Goal: Task Accomplishment & Management: Complete application form

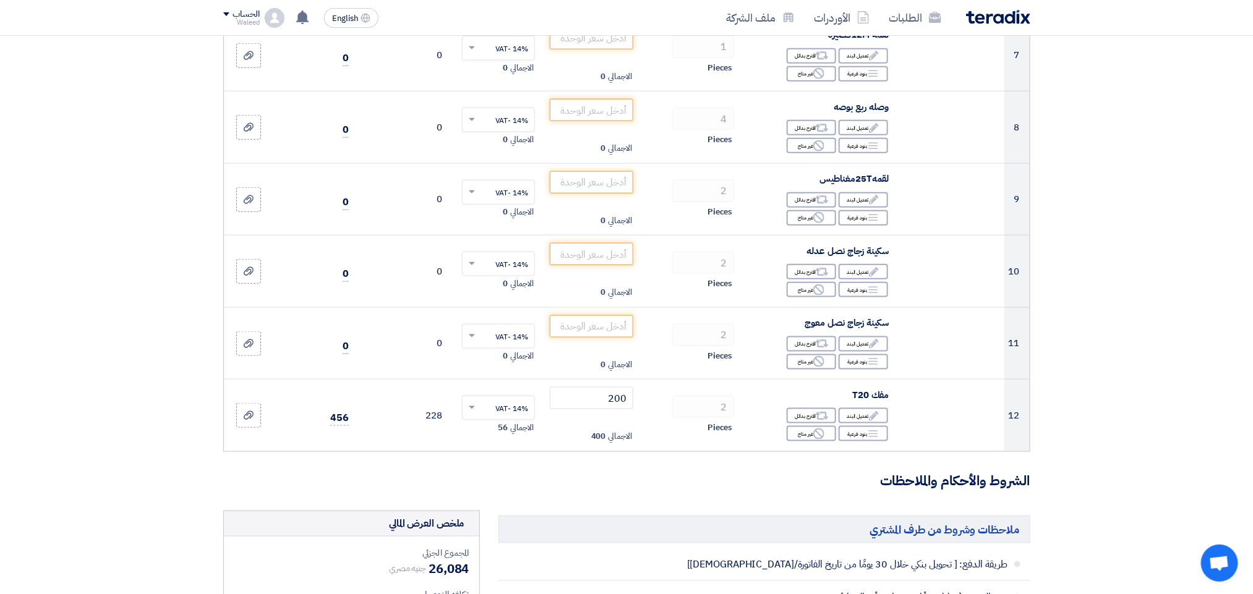
scroll to position [640, 0]
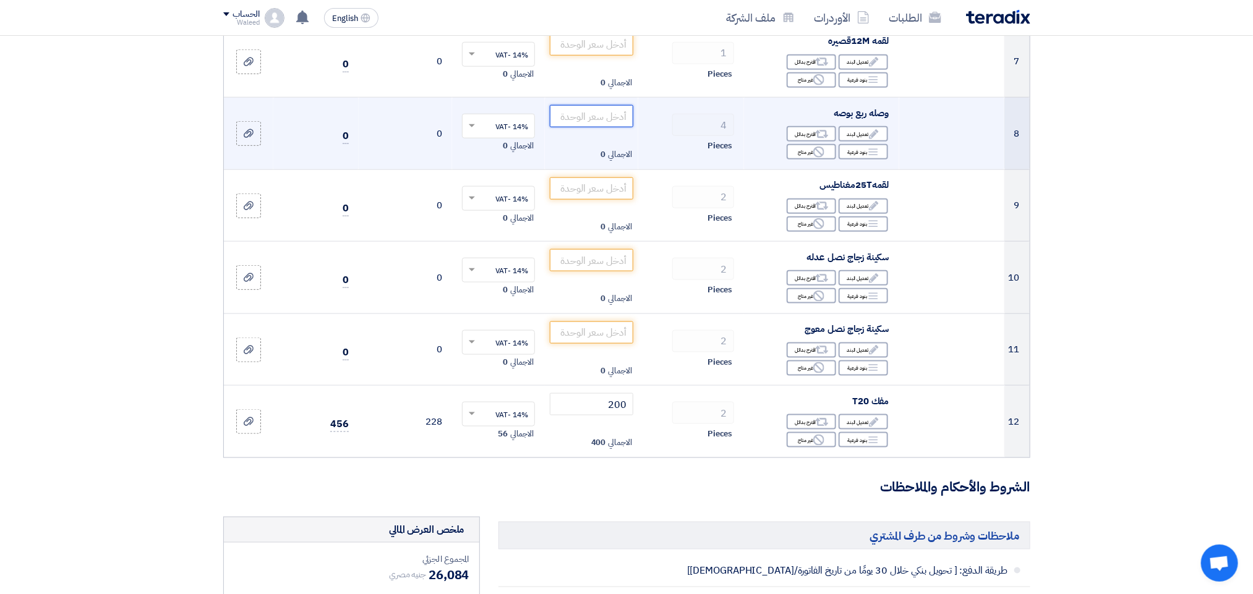
click at [586, 119] on input "number" at bounding box center [591, 116] width 83 height 22
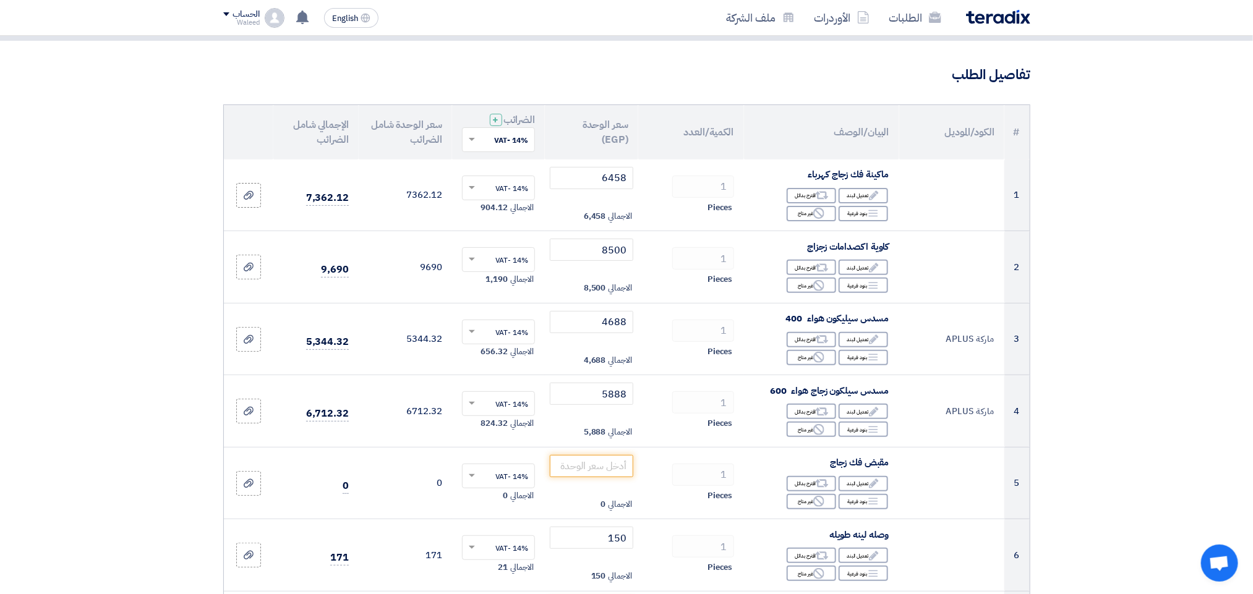
scroll to position [111, 0]
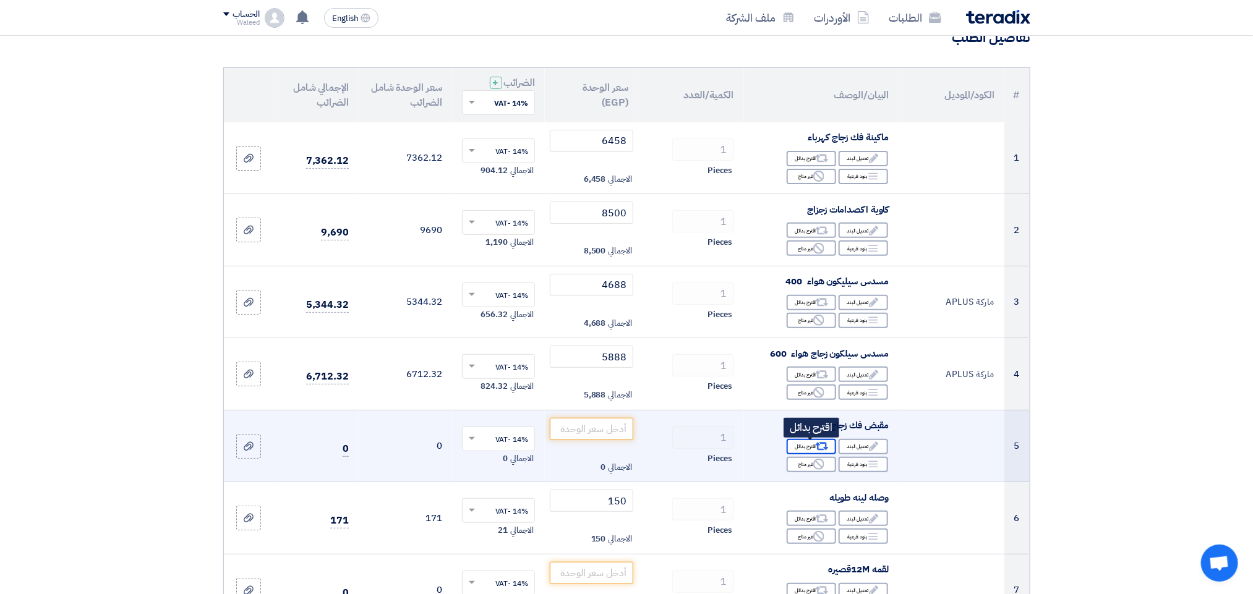
click at [809, 443] on div "Alternative اقترح بدائل" at bounding box center [811, 446] width 49 height 15
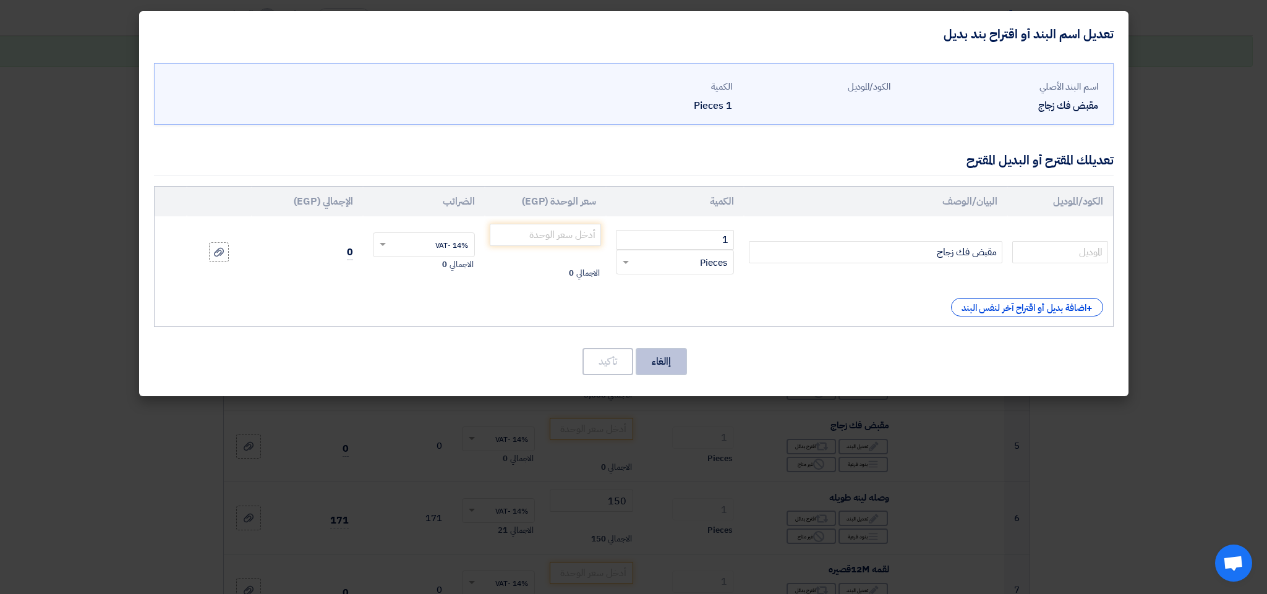
click at [670, 359] on button "إالغاء" at bounding box center [661, 361] width 51 height 27
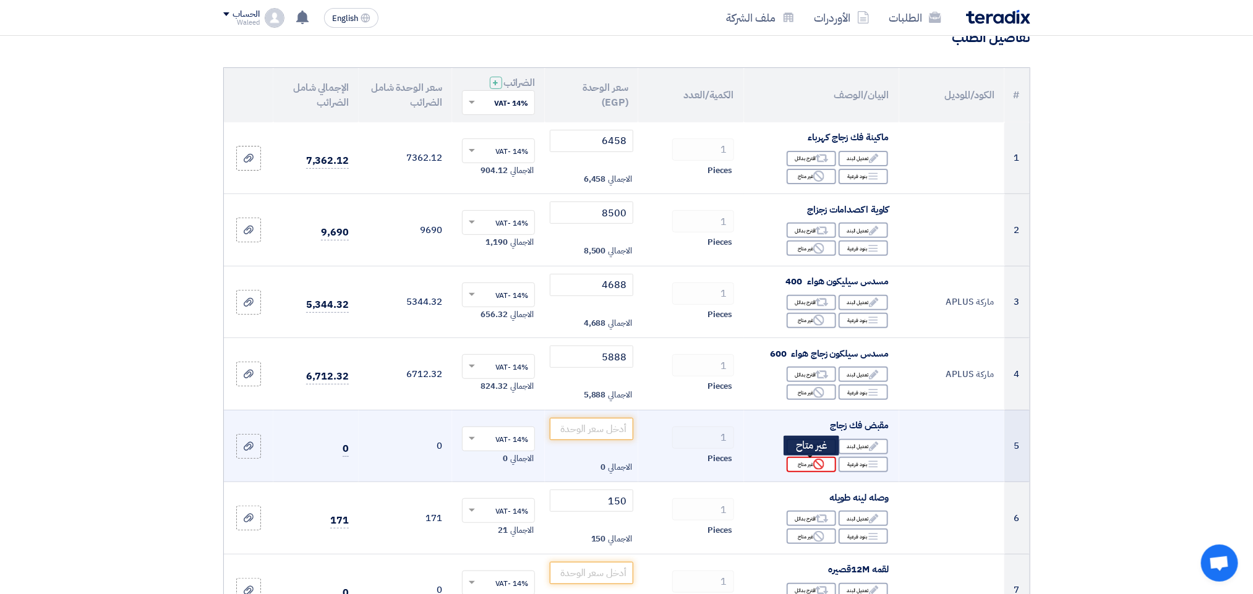
click at [811, 468] on div "Reject غير متاح" at bounding box center [811, 464] width 49 height 15
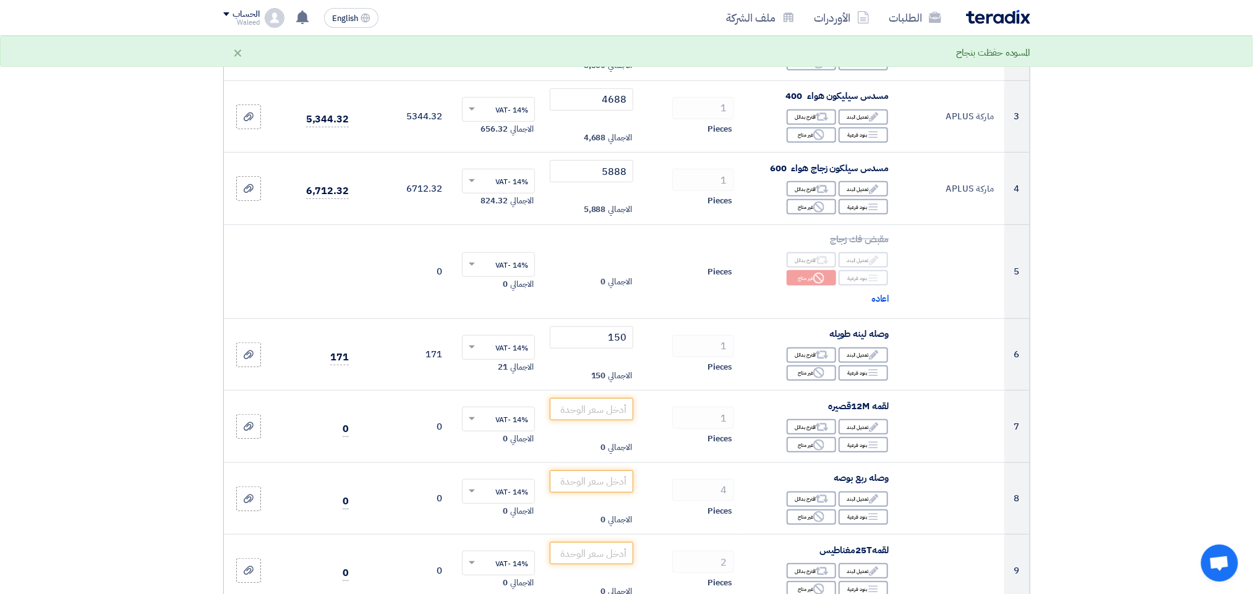
scroll to position [334, 0]
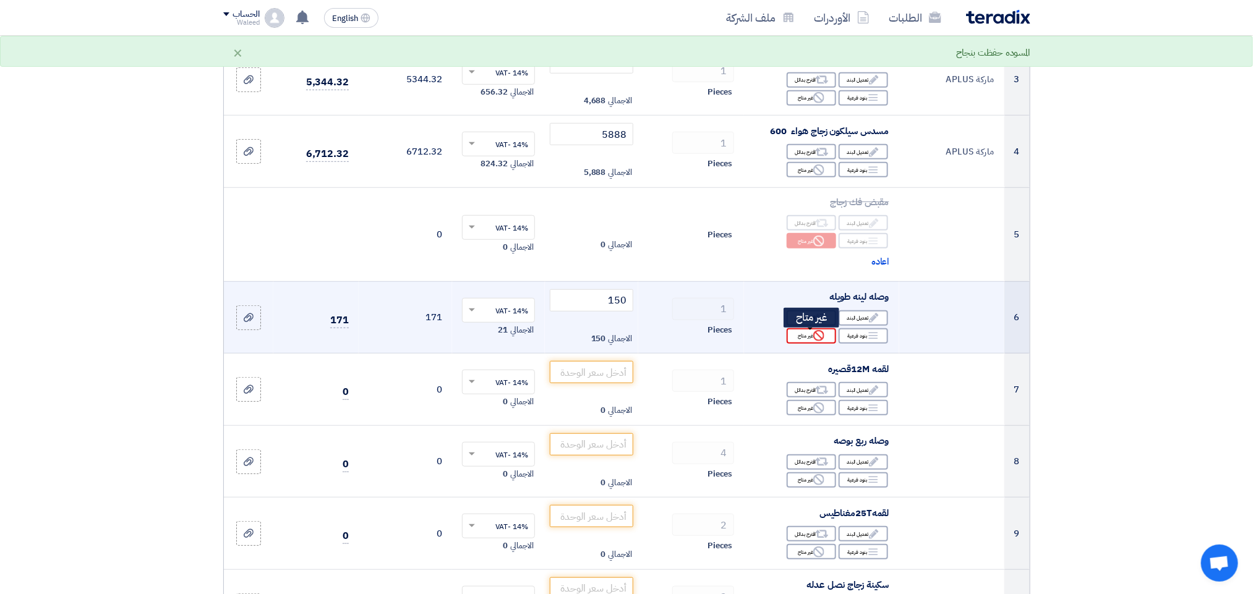
click at [811, 338] on div "Reject غير متاح" at bounding box center [811, 335] width 49 height 15
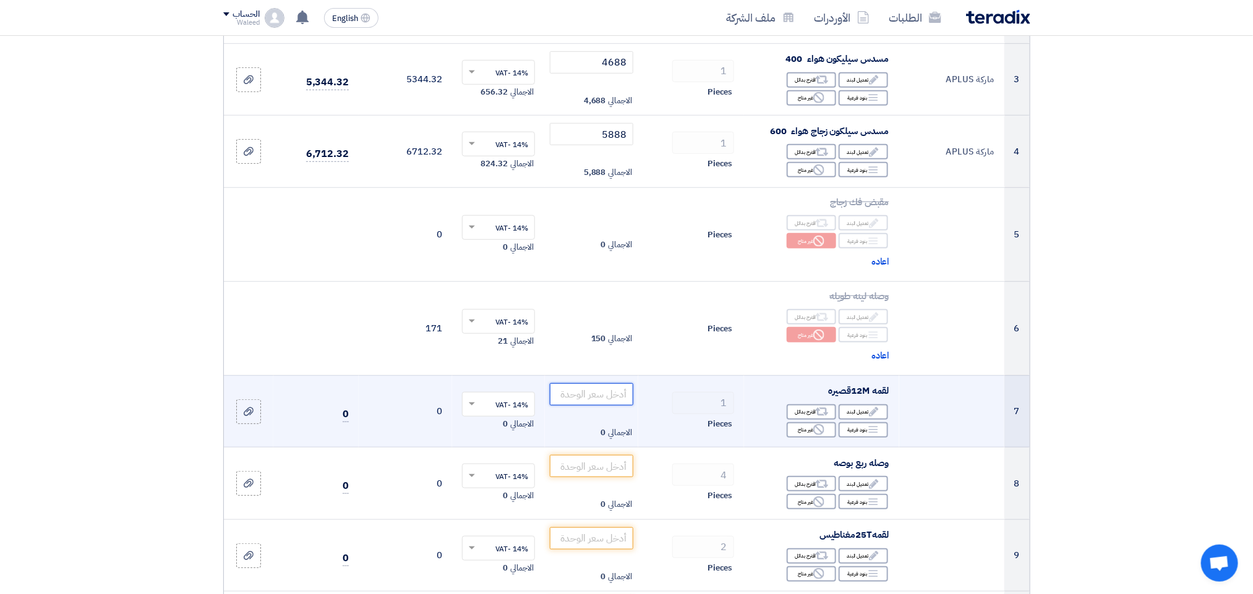
click at [589, 397] on input "number" at bounding box center [591, 394] width 83 height 22
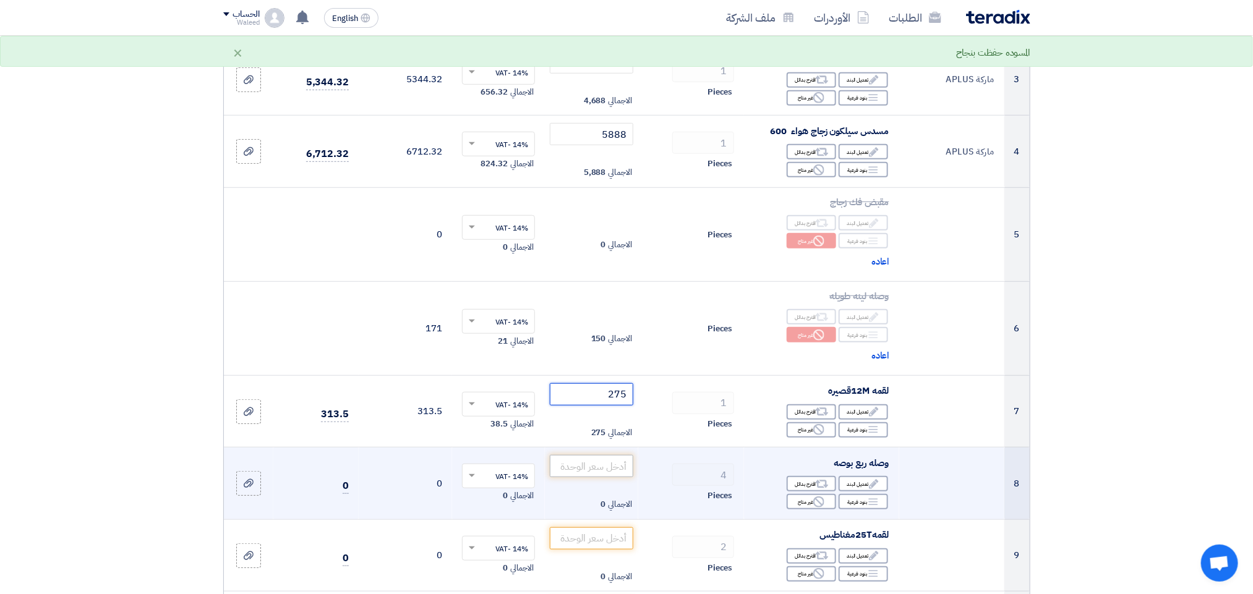
type input "275"
click at [590, 473] on input "number" at bounding box center [591, 466] width 83 height 22
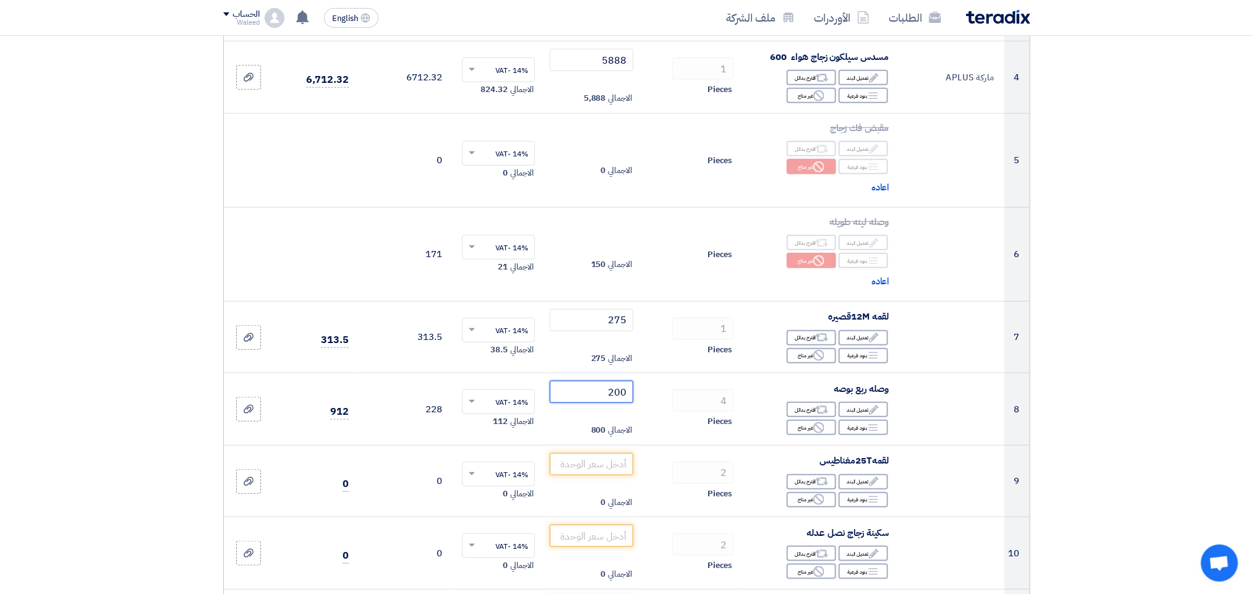
scroll to position [445, 0]
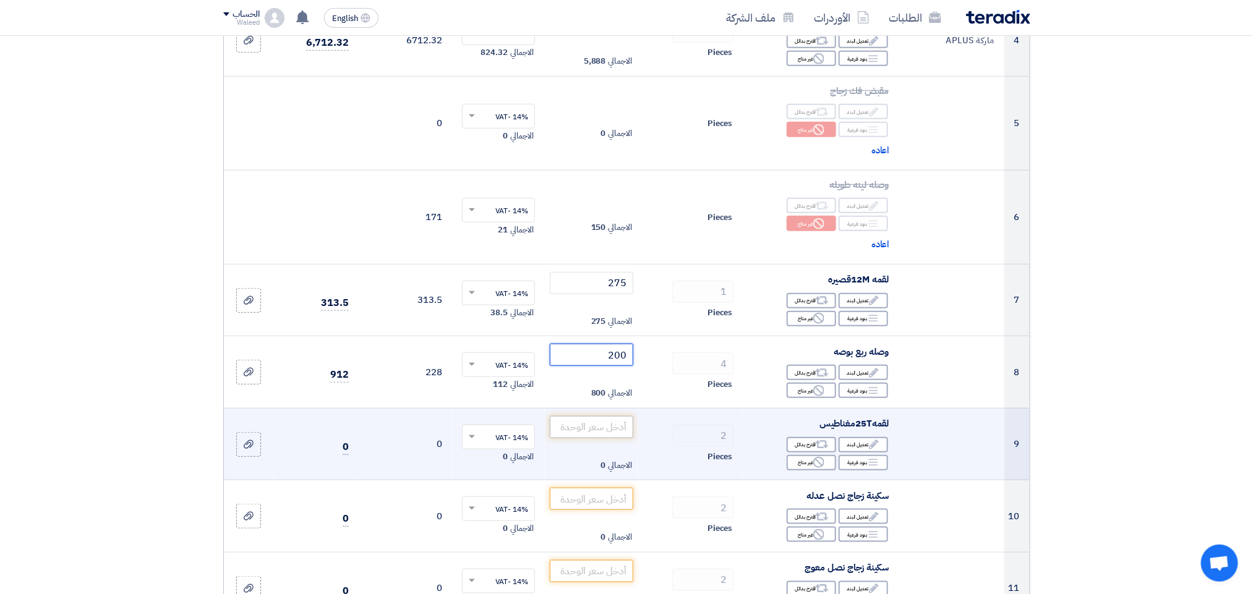
type input "200"
click at [592, 429] on input "number" at bounding box center [591, 427] width 83 height 22
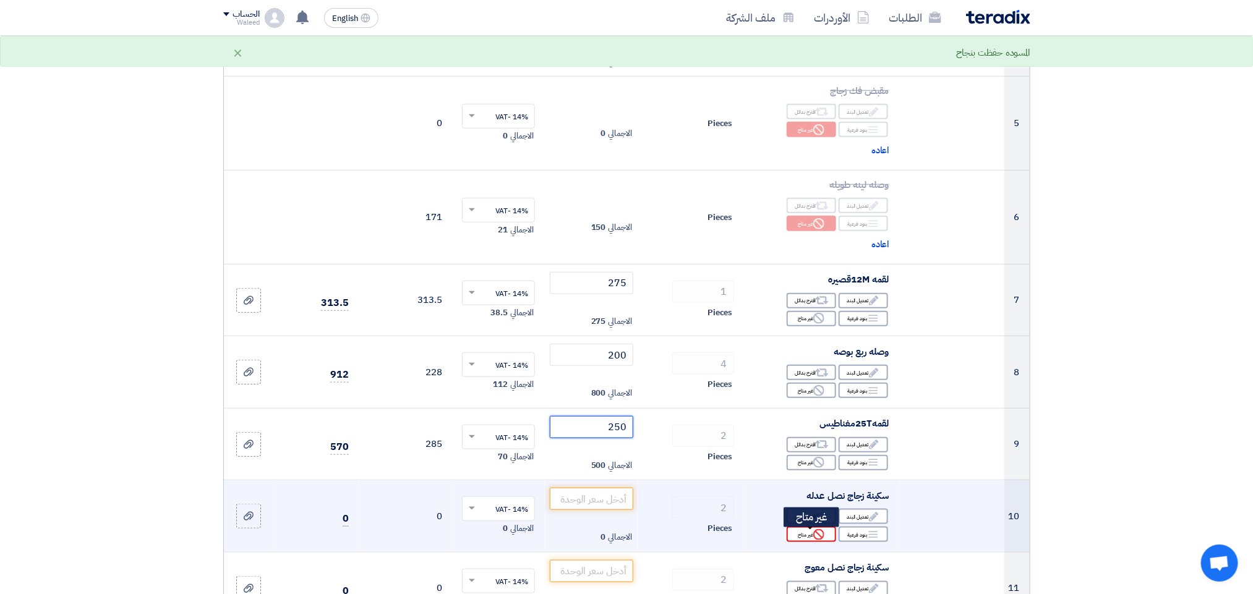
type input "250"
click at [807, 542] on div "Reject غير متاح" at bounding box center [811, 534] width 49 height 15
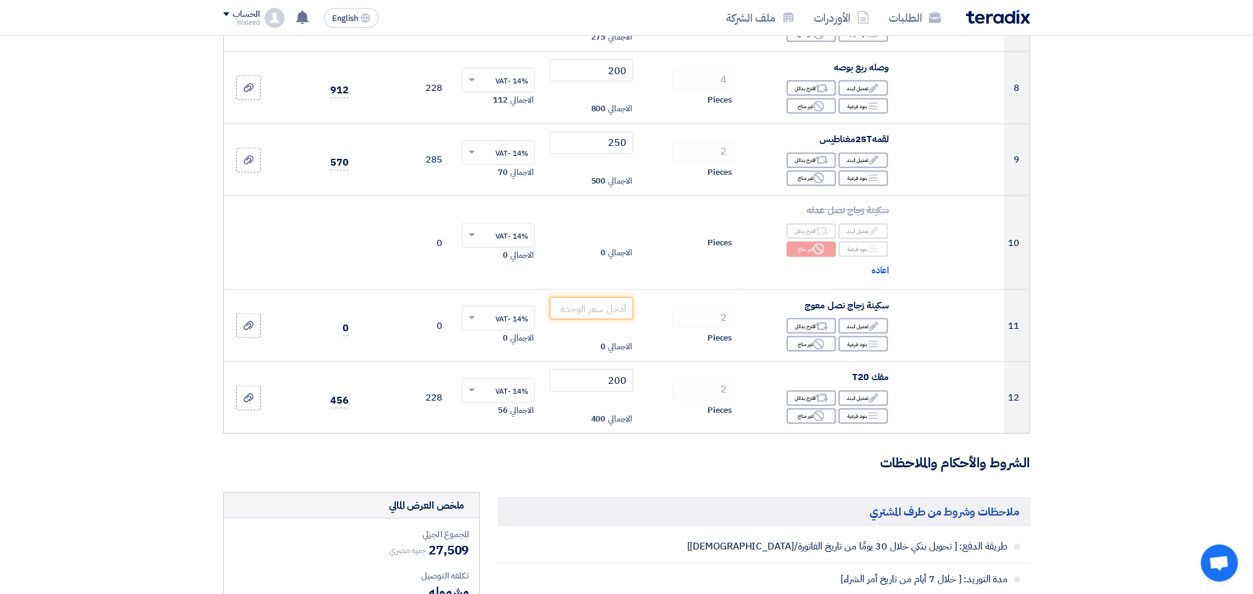
scroll to position [754, 0]
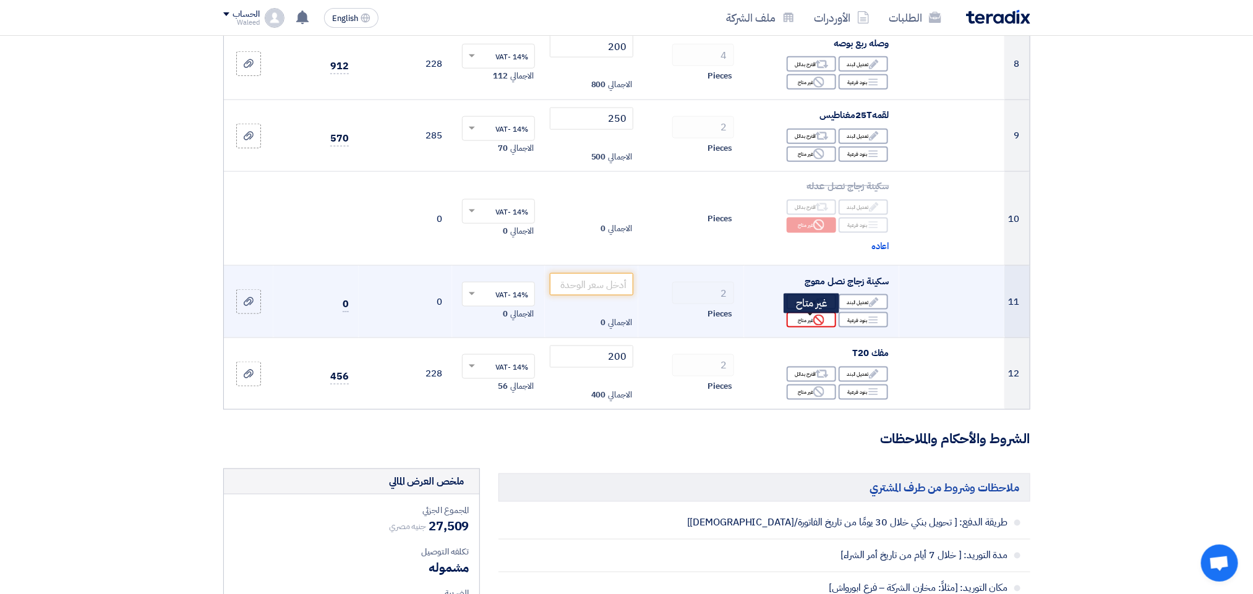
click at [809, 325] on div "Reject غير متاح" at bounding box center [811, 319] width 49 height 15
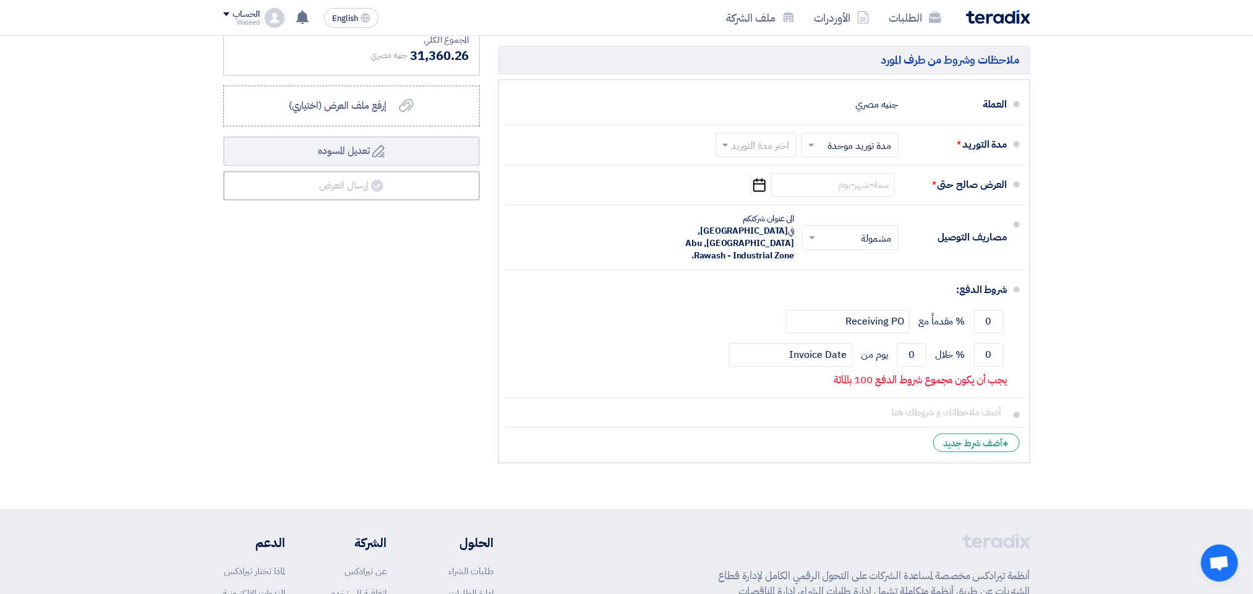
scroll to position [1354, 0]
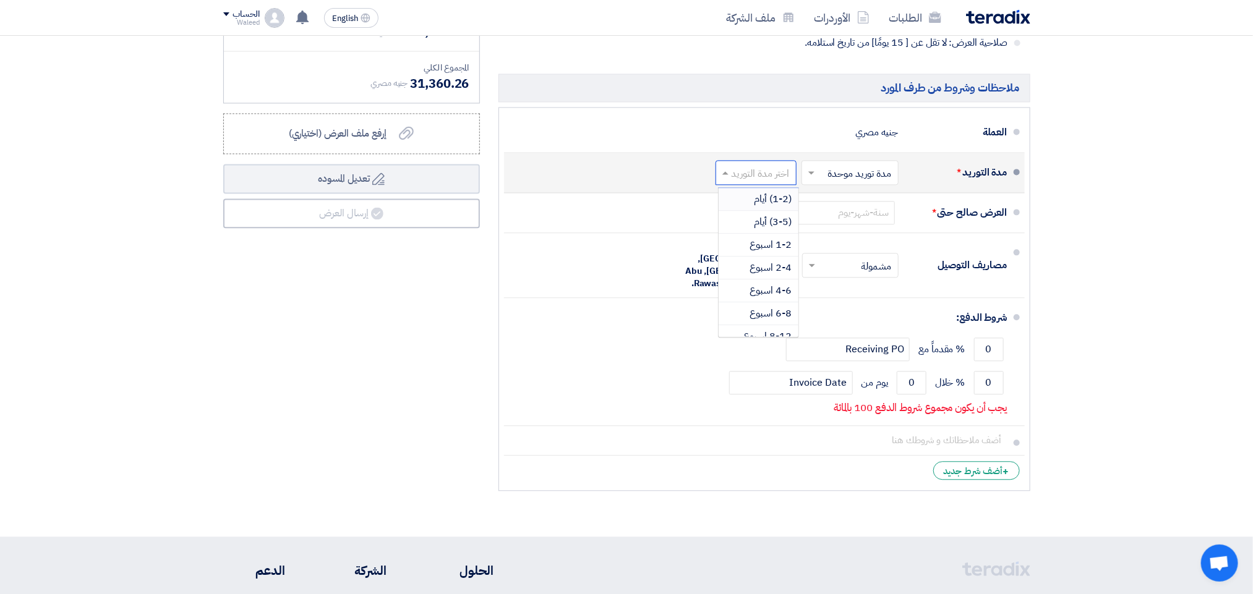
click at [720, 179] on span at bounding box center [723, 172] width 15 height 12
click at [764, 229] on span "(3-5) أيام" at bounding box center [773, 222] width 38 height 15
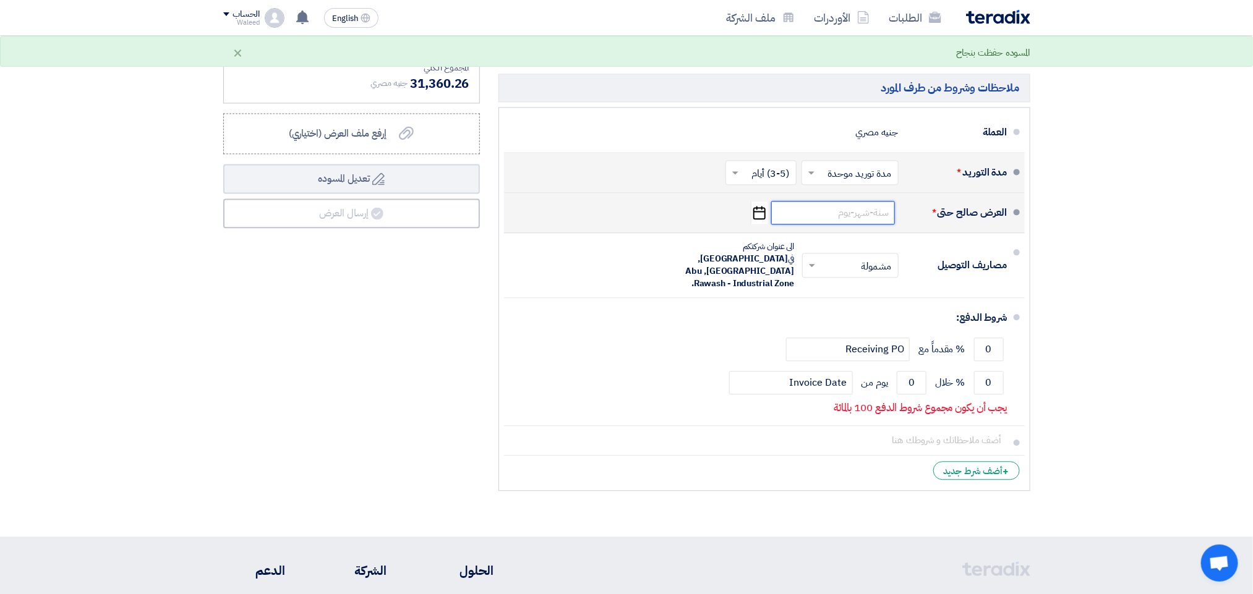
click at [783, 221] on input at bounding box center [833, 212] width 124 height 23
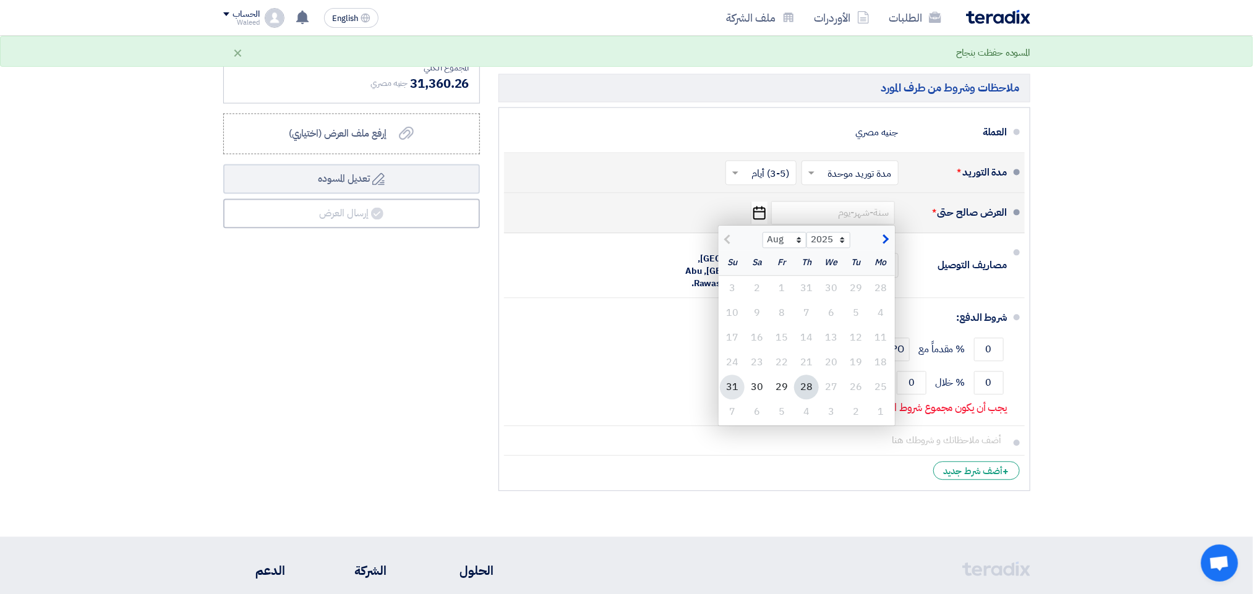
click at [730, 390] on div "31" at bounding box center [732, 387] width 25 height 25
type input "[DATE]"
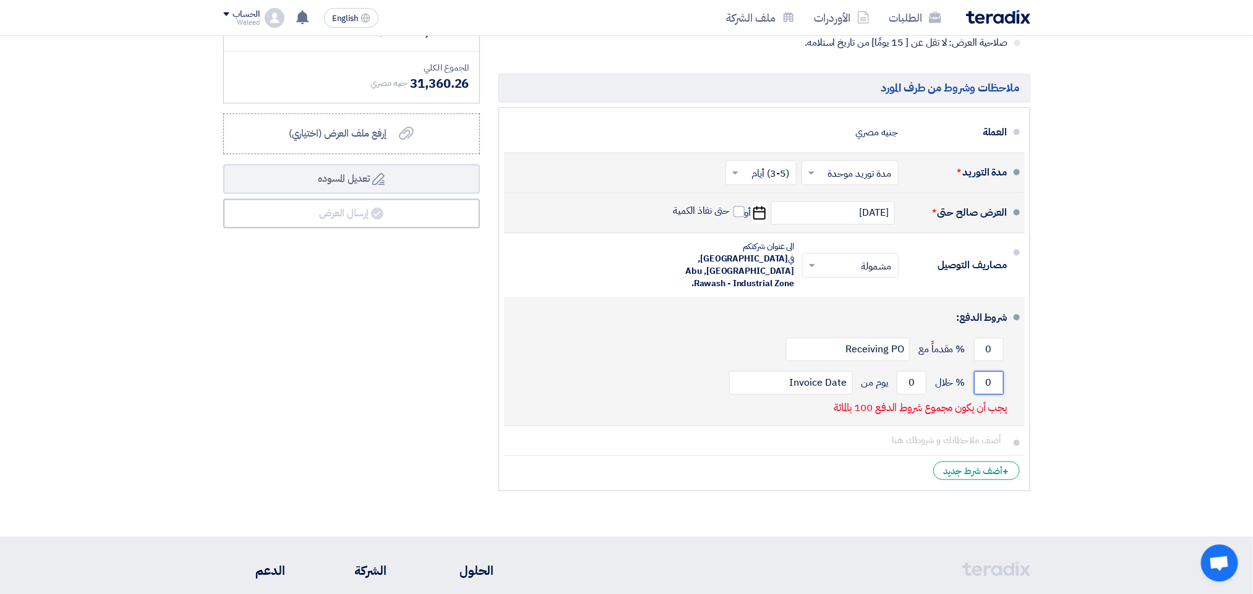
click at [976, 371] on input "0" at bounding box center [989, 382] width 30 height 23
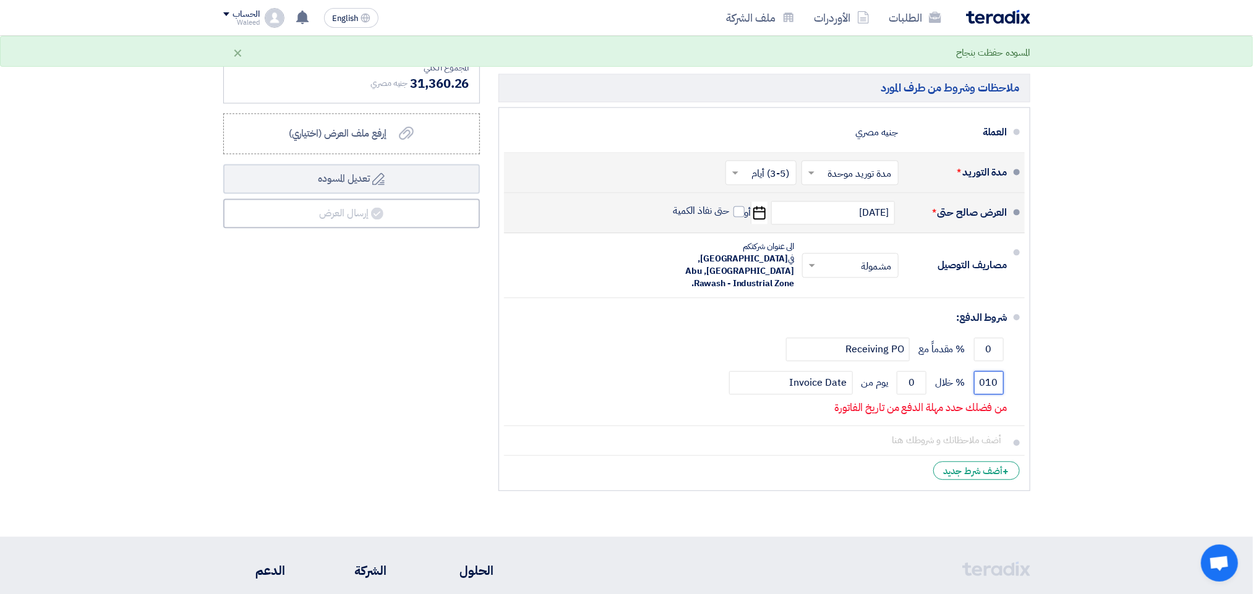
scroll to position [0, 0]
type input "0"
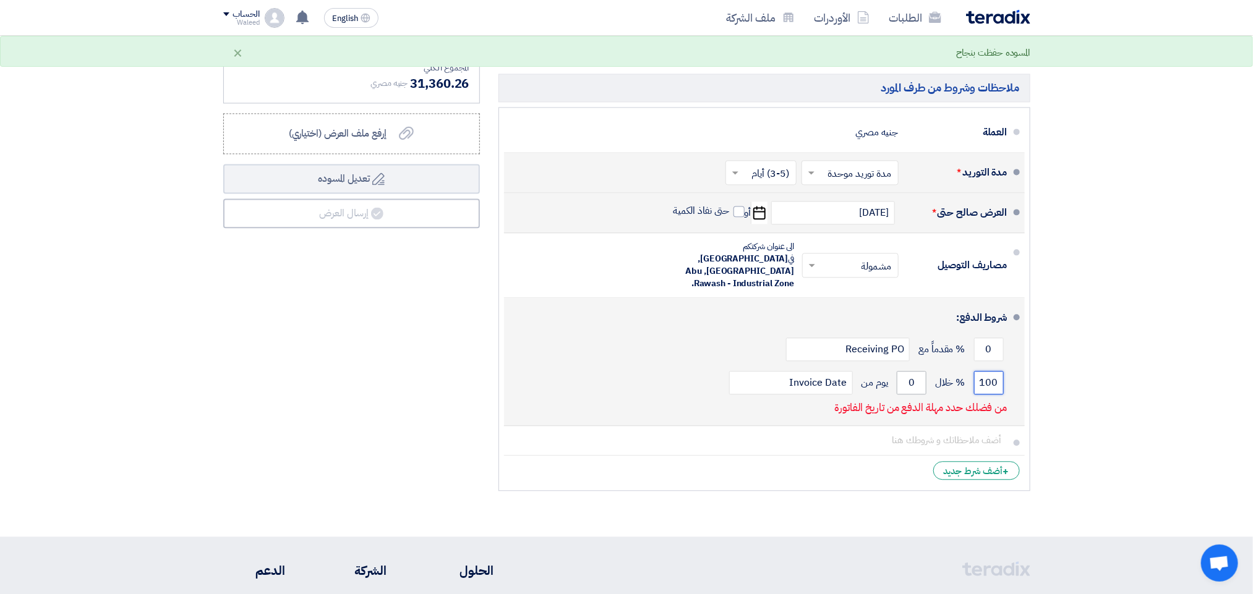
type input "100"
drag, startPoint x: 906, startPoint y: 365, endPoint x: 922, endPoint y: 365, distance: 16.1
click at [922, 371] on input "0" at bounding box center [912, 382] width 30 height 23
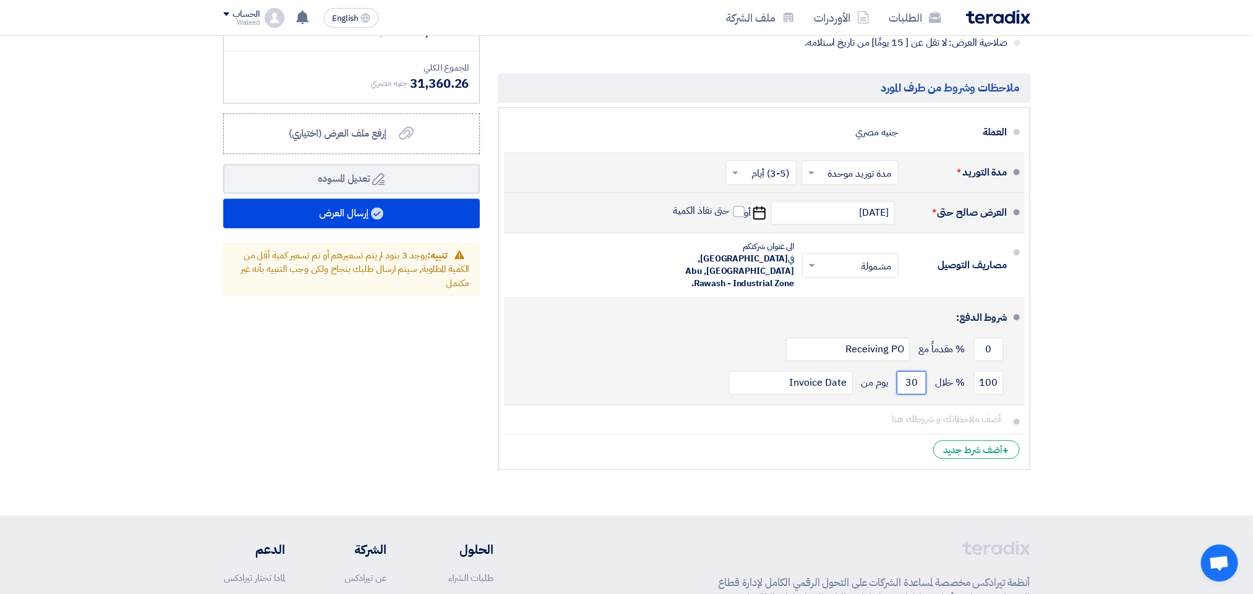
type input "30"
click at [223, 164] on button "Draft تعديل المسوده" at bounding box center [351, 179] width 257 height 30
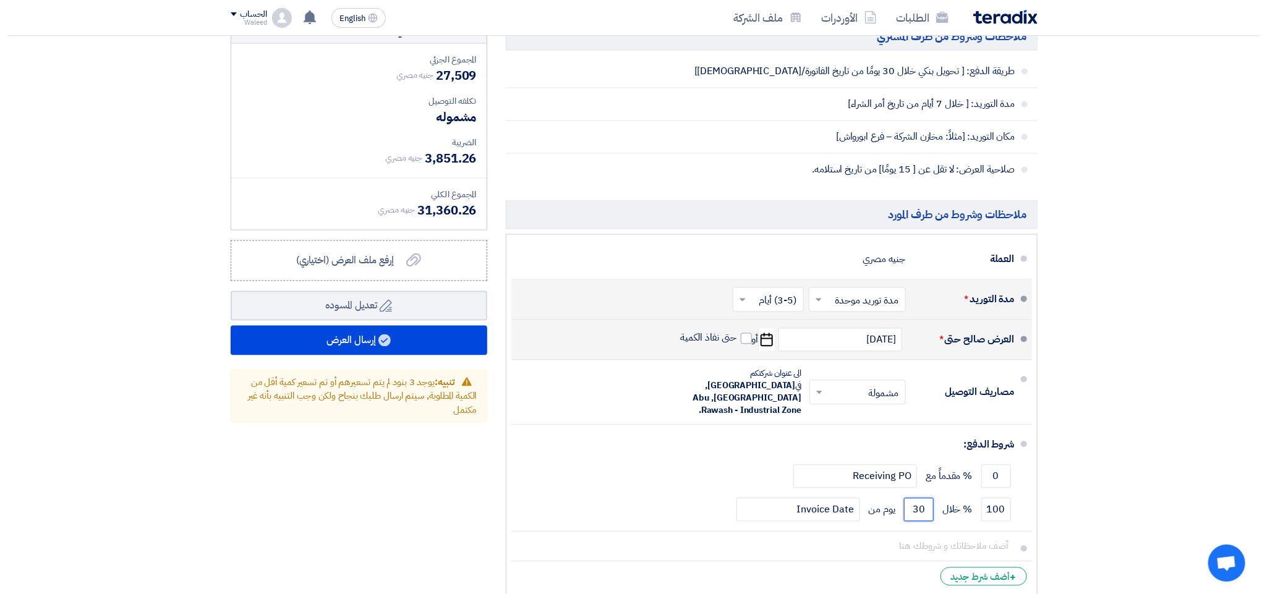
scroll to position [1206, 0]
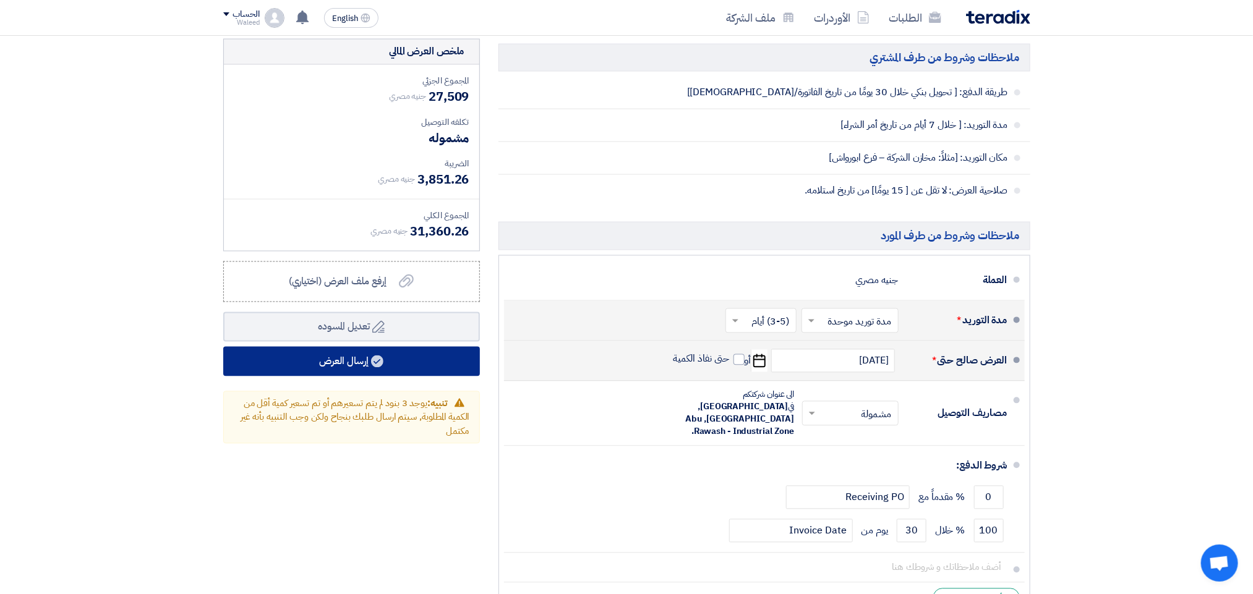
click at [348, 366] on button "إرسال العرض" at bounding box center [351, 362] width 257 height 30
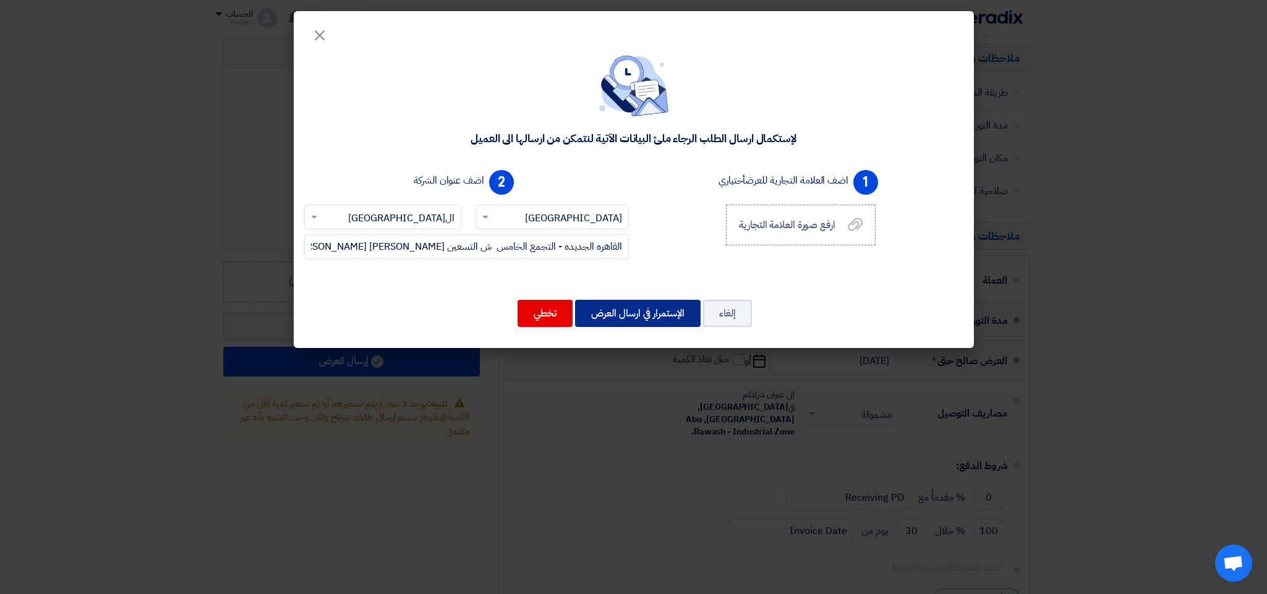
click at [634, 314] on button "الإستمرار في ارسال العرض" at bounding box center [638, 313] width 126 height 27
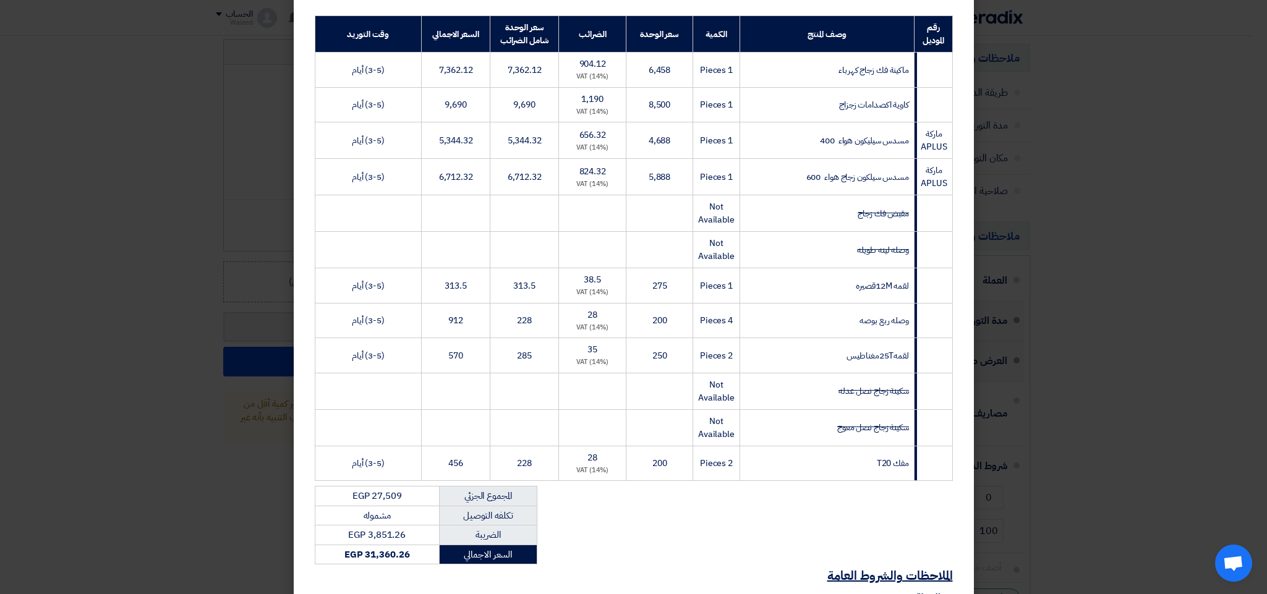
scroll to position [360, 0]
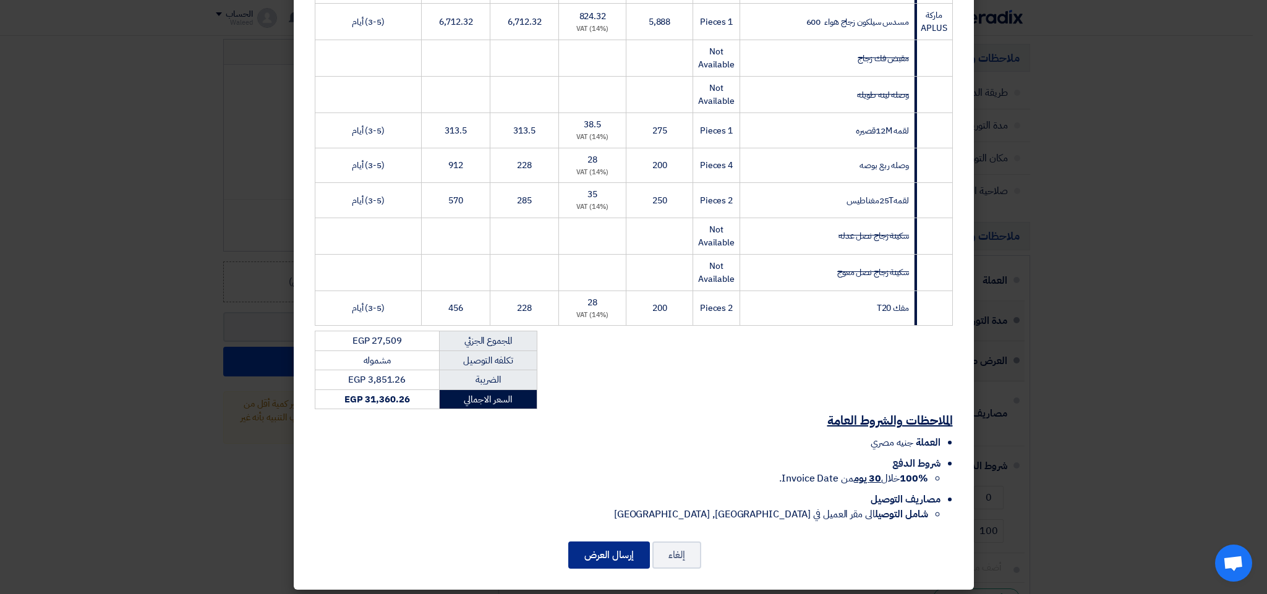
click at [623, 553] on button "إرسال العرض" at bounding box center [609, 555] width 82 height 27
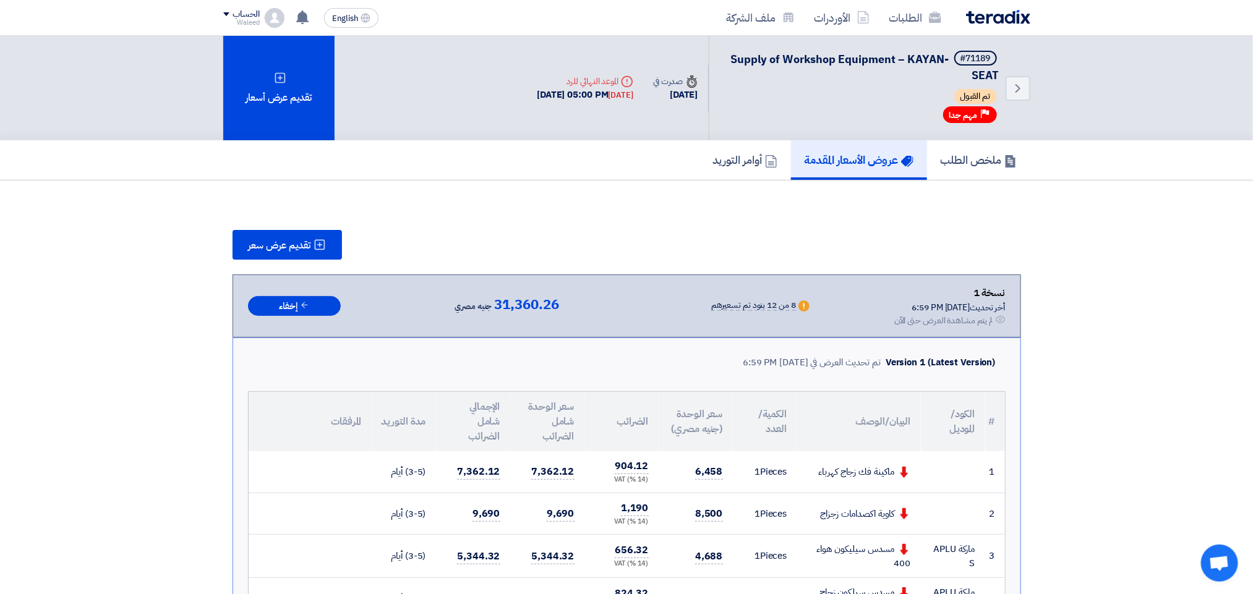
click at [828, 154] on h5 "عروض الأسعار المقدمة" at bounding box center [858, 160] width 109 height 14
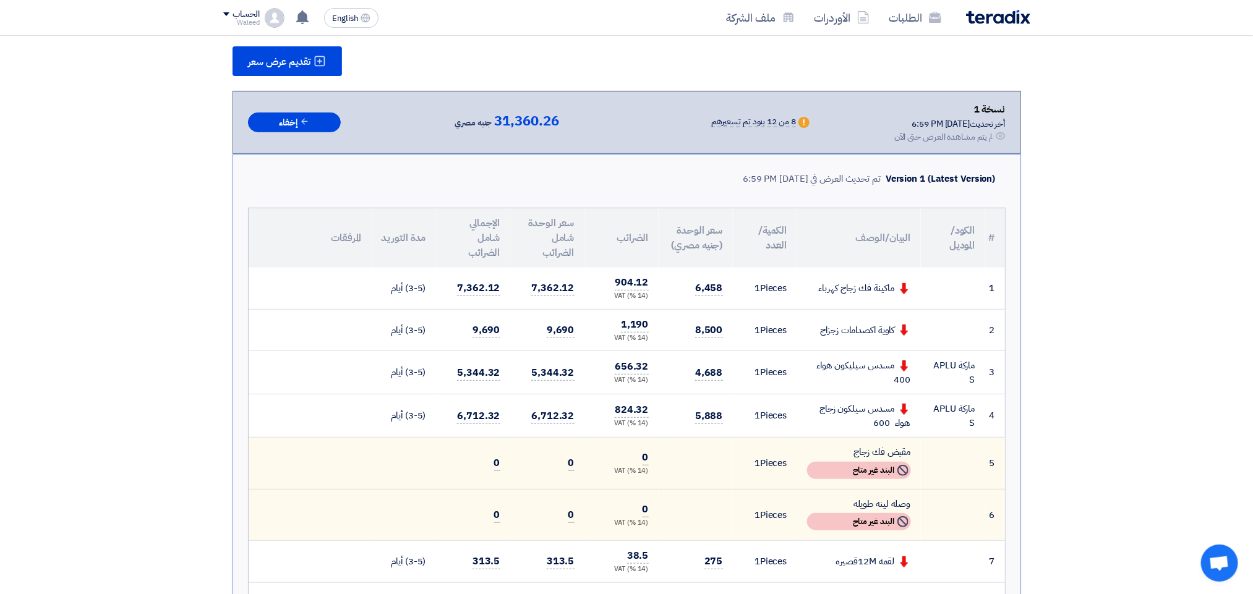
scroll to position [98, 0]
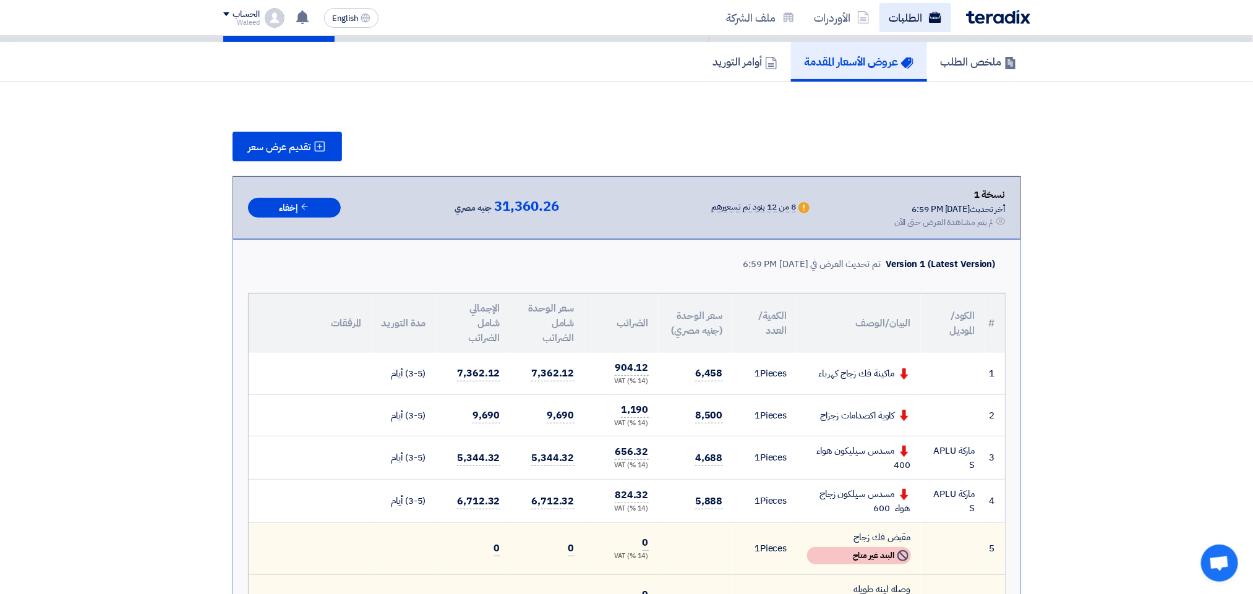
click at [913, 19] on link "الطلبات" at bounding box center [915, 17] width 72 height 29
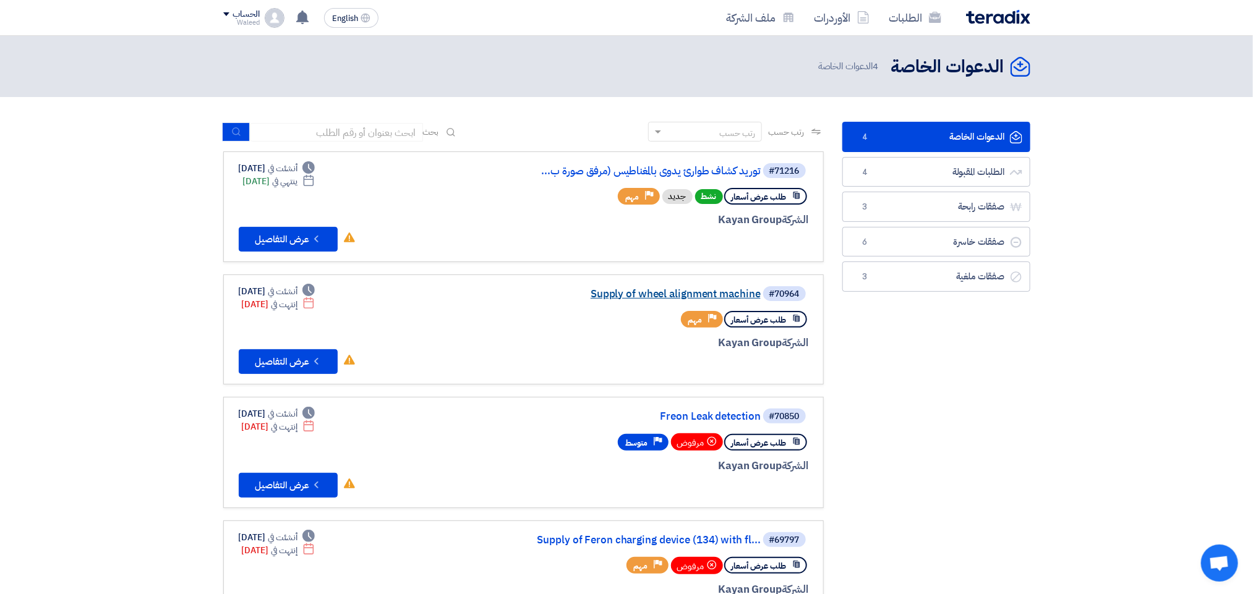
click at [707, 291] on link "Supply of wheel alignment machine" at bounding box center [636, 294] width 247 height 11
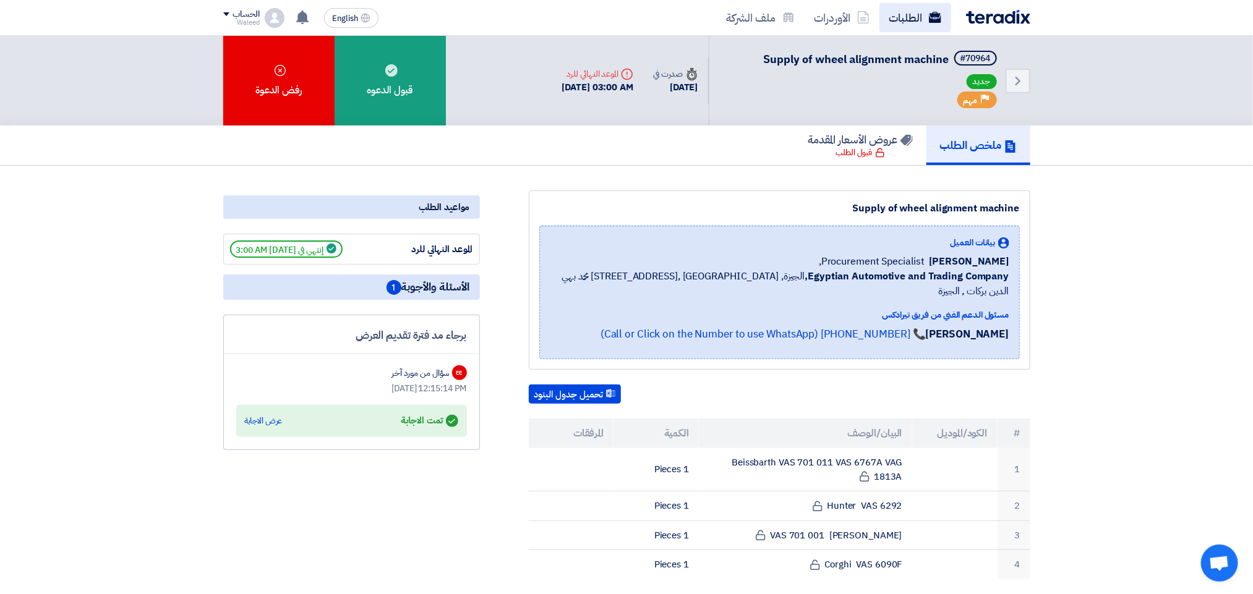
click at [911, 20] on link "الطلبات" at bounding box center [915, 17] width 72 height 29
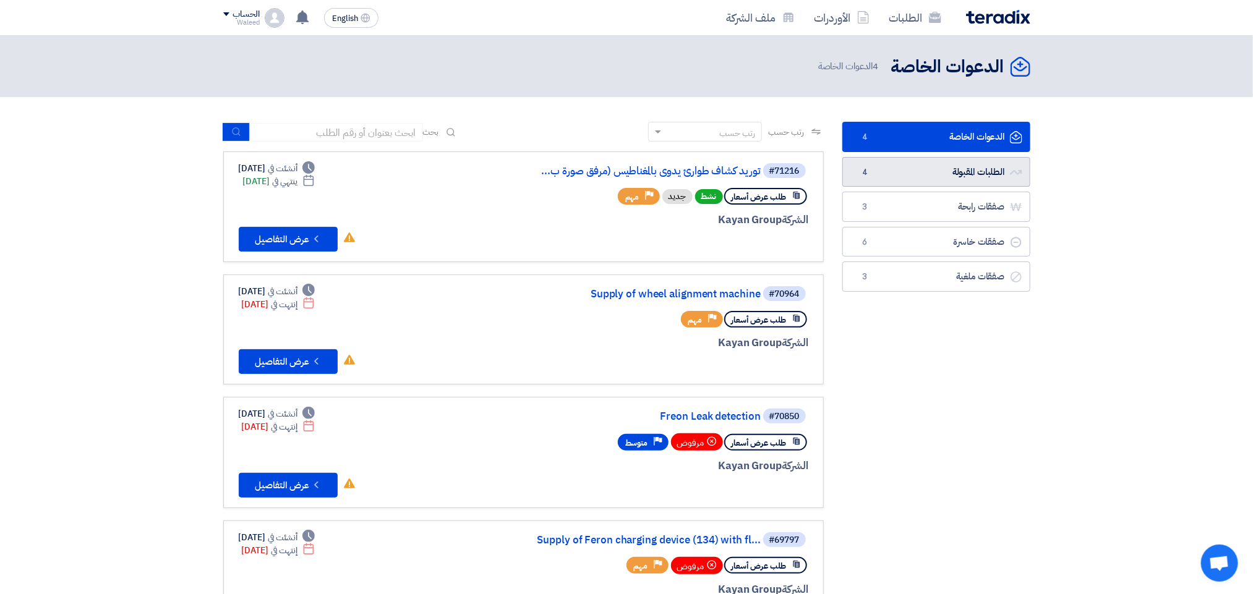
click at [904, 171] on link "الطلبات المقبولة الطلبات المقبولة 4" at bounding box center [936, 172] width 188 height 30
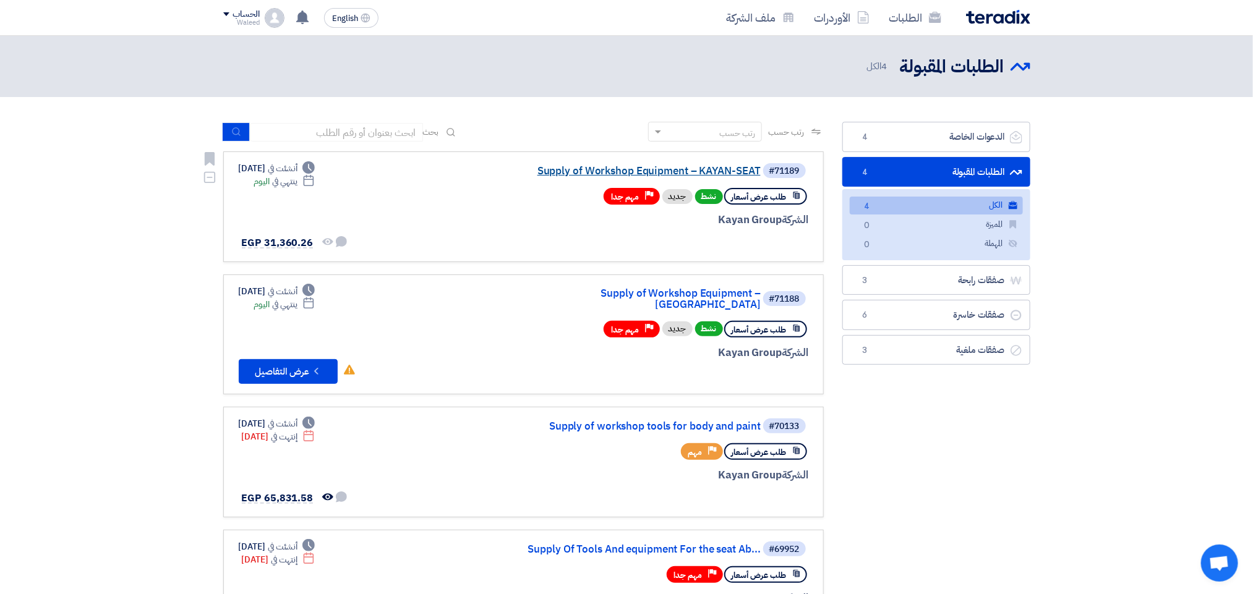
click at [699, 169] on link "Supply of Workshop Equipment – KAYAN-SEAT" at bounding box center [636, 171] width 247 height 11
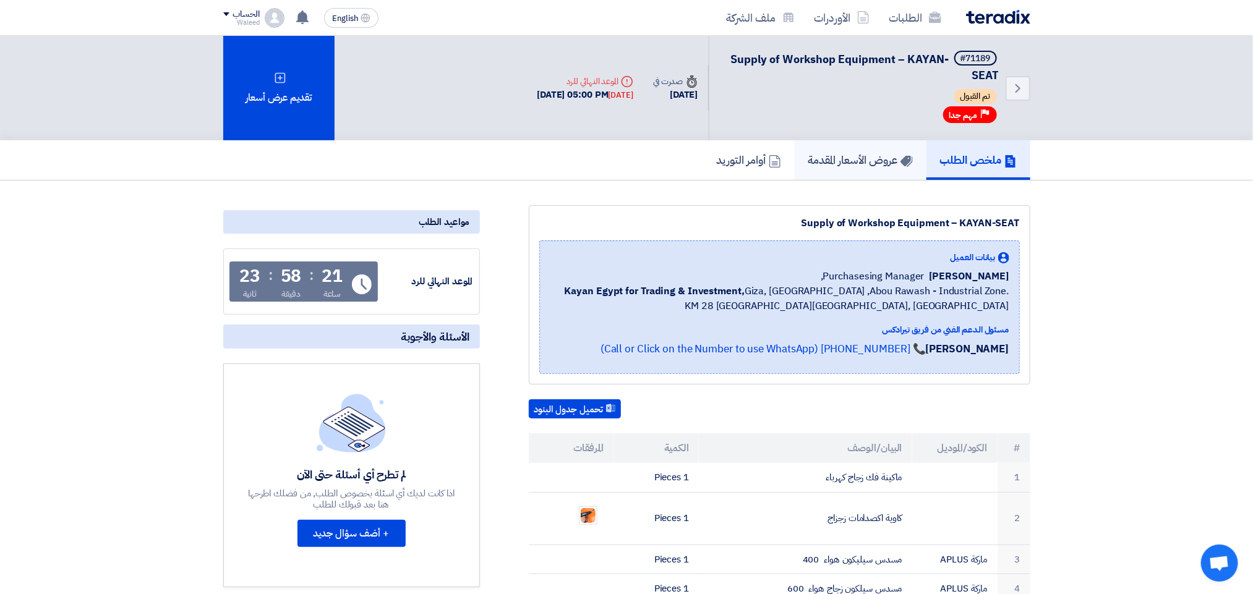
click at [859, 155] on h5 "عروض الأسعار المقدمة" at bounding box center [860, 160] width 105 height 14
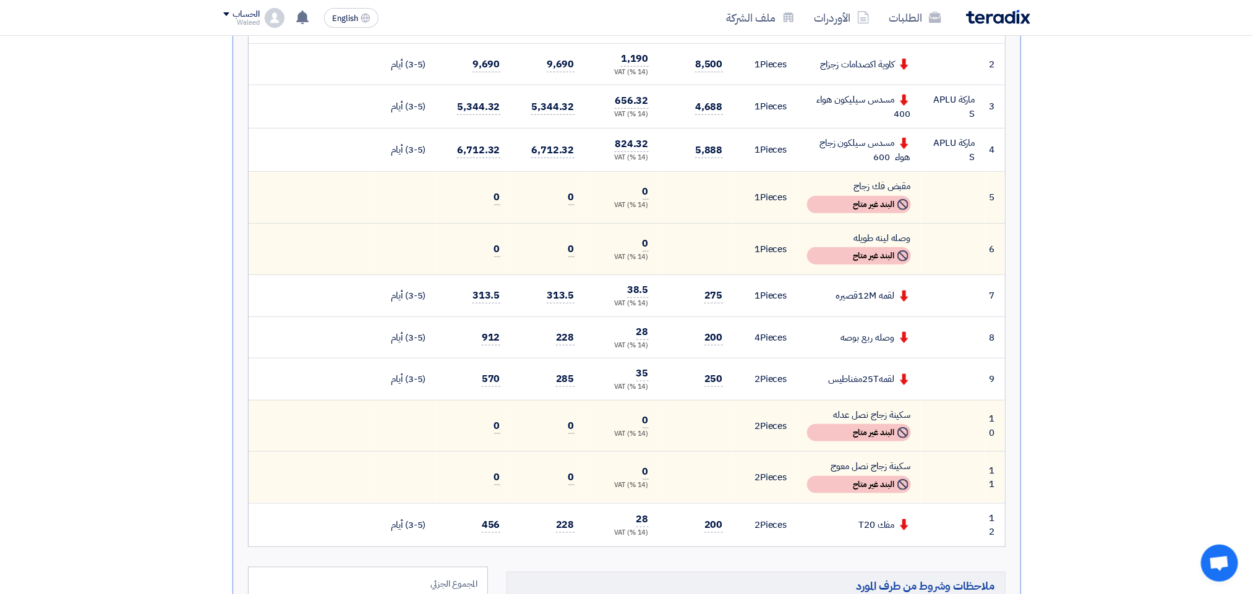
scroll to position [453, 0]
